Goal: Transaction & Acquisition: Download file/media

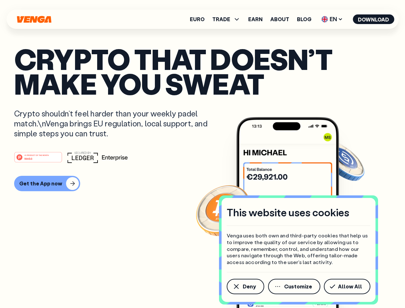
click at [202, 154] on div "#1 PRODUCT OF THE MONTH Web3" at bounding box center [202, 157] width 377 height 12
click at [245, 286] on span "Deny" at bounding box center [249, 286] width 13 height 5
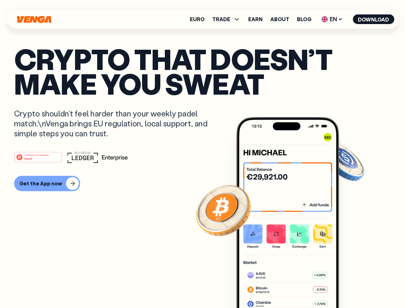
click at [295, 286] on img at bounding box center [287, 224] width 103 height 215
click at [348, 286] on article "Crypto that doesn’t make you sweat Crypto shouldn’t feel harder than your weekl…" at bounding box center [202, 166] width 377 height 240
click at [228, 19] on span "TRADE" at bounding box center [221, 19] width 18 height 5
click at [332, 19] on span "EN" at bounding box center [332, 19] width 26 height 10
click at [373, 19] on button "Download" at bounding box center [373, 19] width 41 height 10
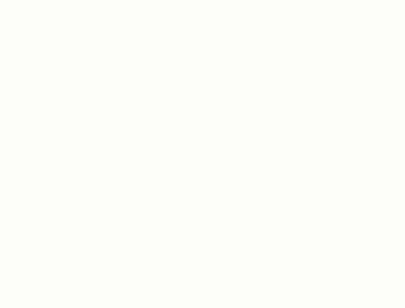
click at [202, 0] on html "This website uses cookies Venga uses both own and third-party cookies that help…" at bounding box center [202, 0] width 405 height 0
click at [46, 0] on html "This website uses cookies Venga uses both own and third-party cookies that help…" at bounding box center [202, 0] width 405 height 0
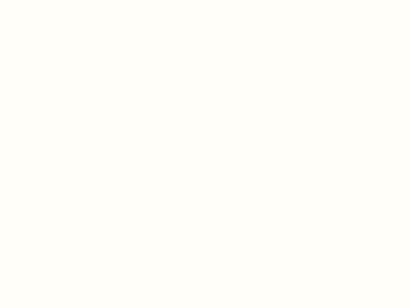
click at [39, 0] on html "This website uses cookies Venga uses both own and third-party cookies that help…" at bounding box center [205, 0] width 410 height 0
